Goal: Navigation & Orientation: Find specific page/section

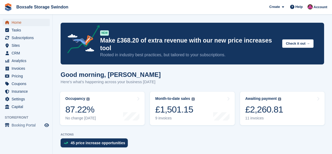
click at [16, 23] on span "Home" at bounding box center [28, 22] width 32 height 7
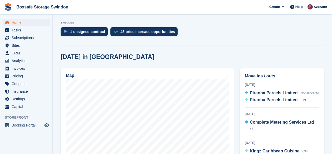
scroll to position [120, 0]
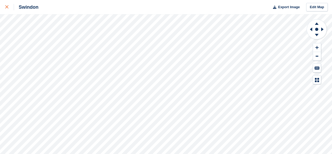
click at [5, 6] on icon at bounding box center [6, 6] width 3 height 3
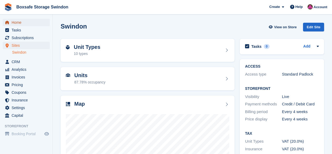
click at [19, 22] on span "Home" at bounding box center [28, 22] width 32 height 7
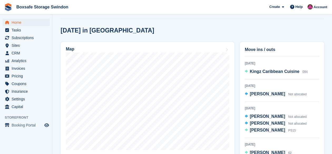
scroll to position [60, 0]
click at [266, 69] on span "Kingz Caribbean Cuisine" at bounding box center [275, 71] width 50 height 4
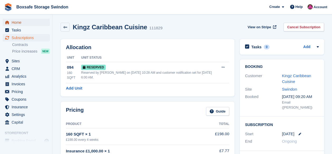
click at [18, 24] on span "Home" at bounding box center [28, 22] width 32 height 7
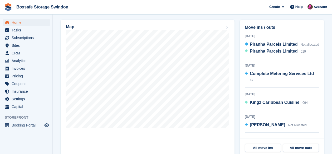
scroll to position [159, 0]
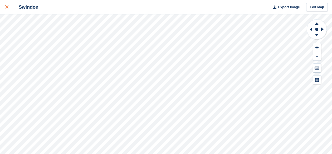
click at [7, 11] on link at bounding box center [7, 7] width 14 height 14
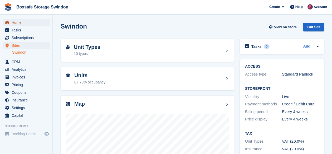
click at [18, 21] on span "Home" at bounding box center [28, 22] width 32 height 7
